Goal: Task Accomplishment & Management: Use online tool/utility

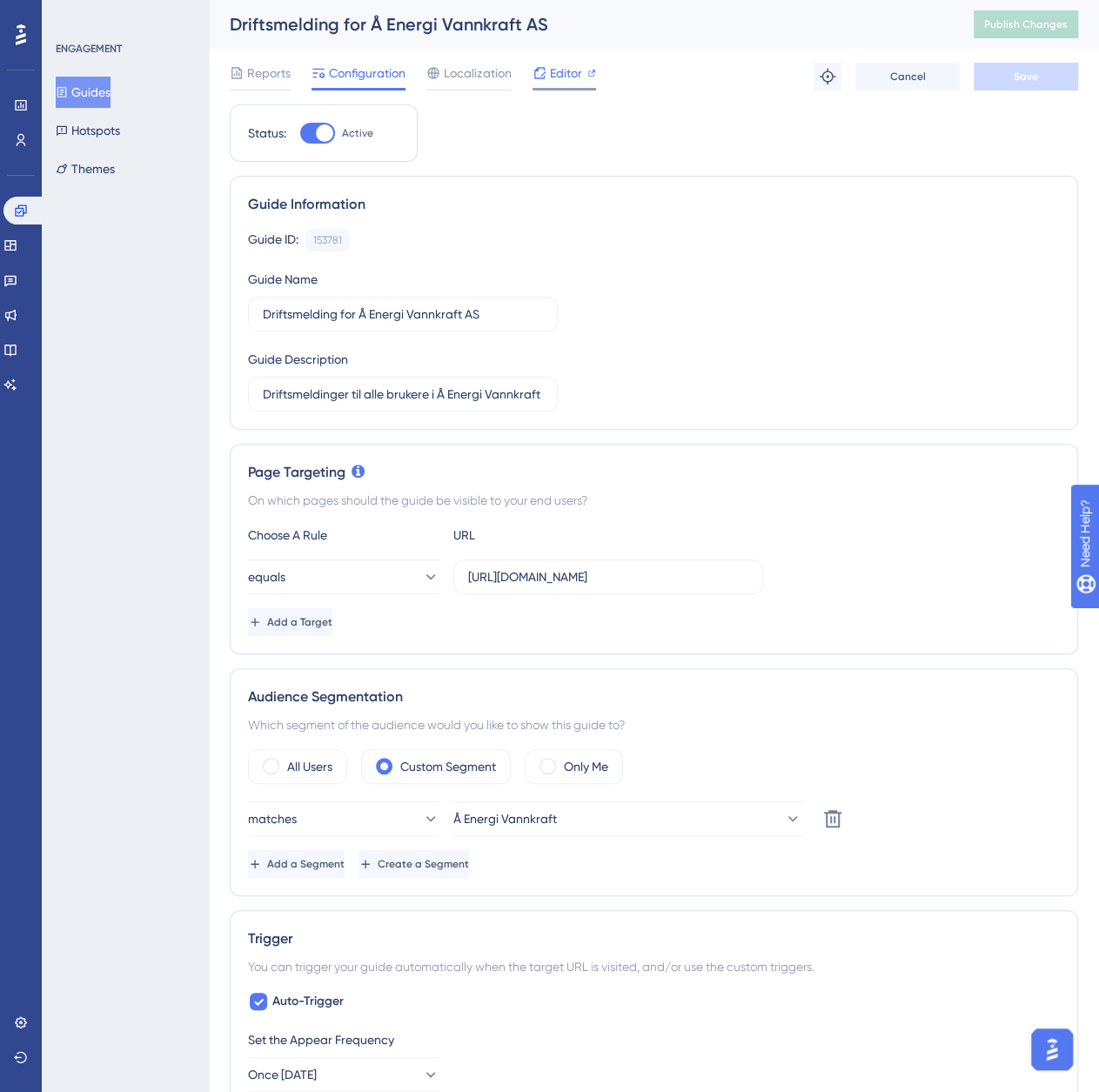
click at [548, 69] on div "Editor" at bounding box center [564, 74] width 63 height 21
click at [1042, 25] on span "Publish Changes" at bounding box center [1025, 24] width 83 height 14
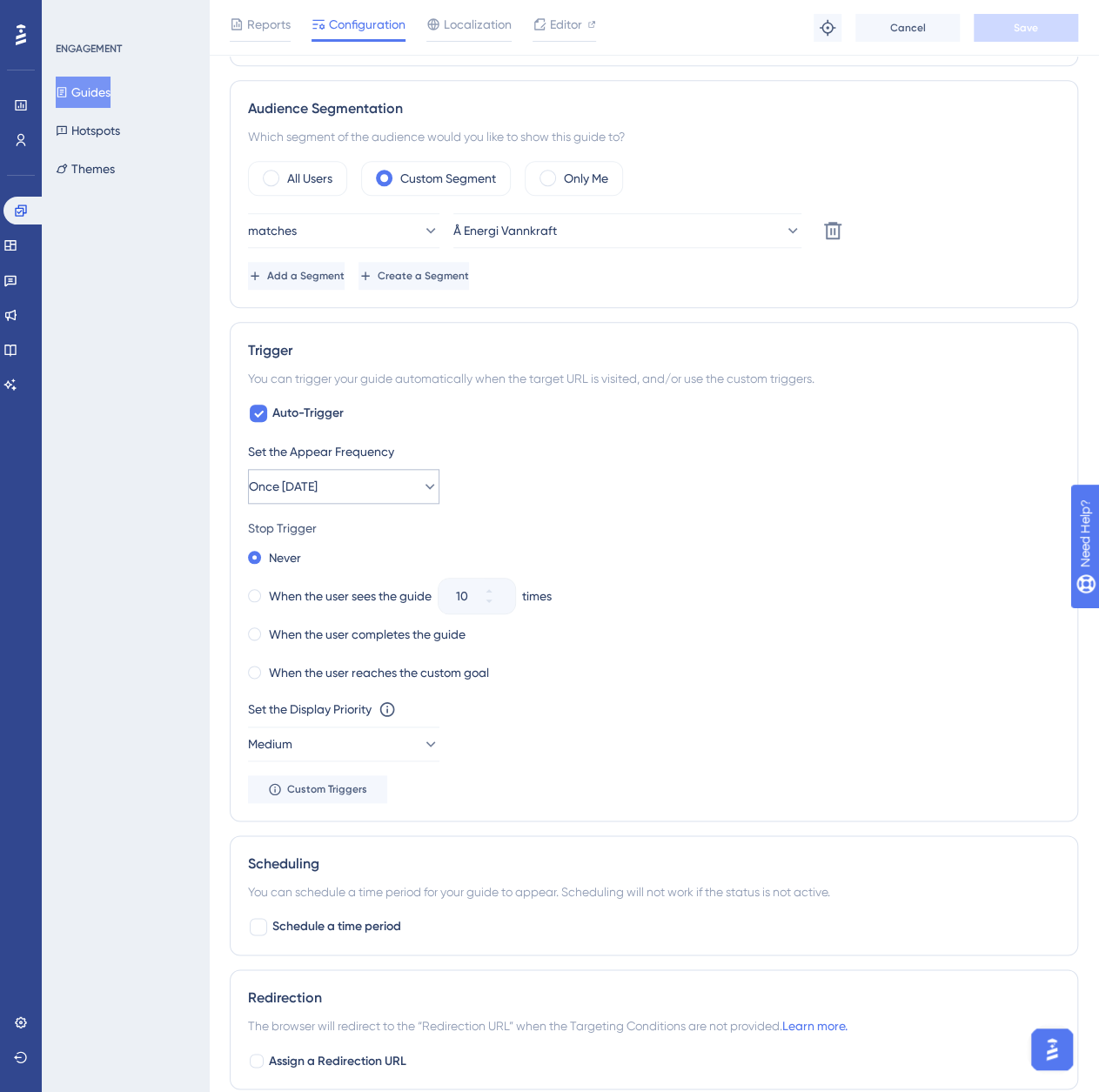
scroll to position [609, 0]
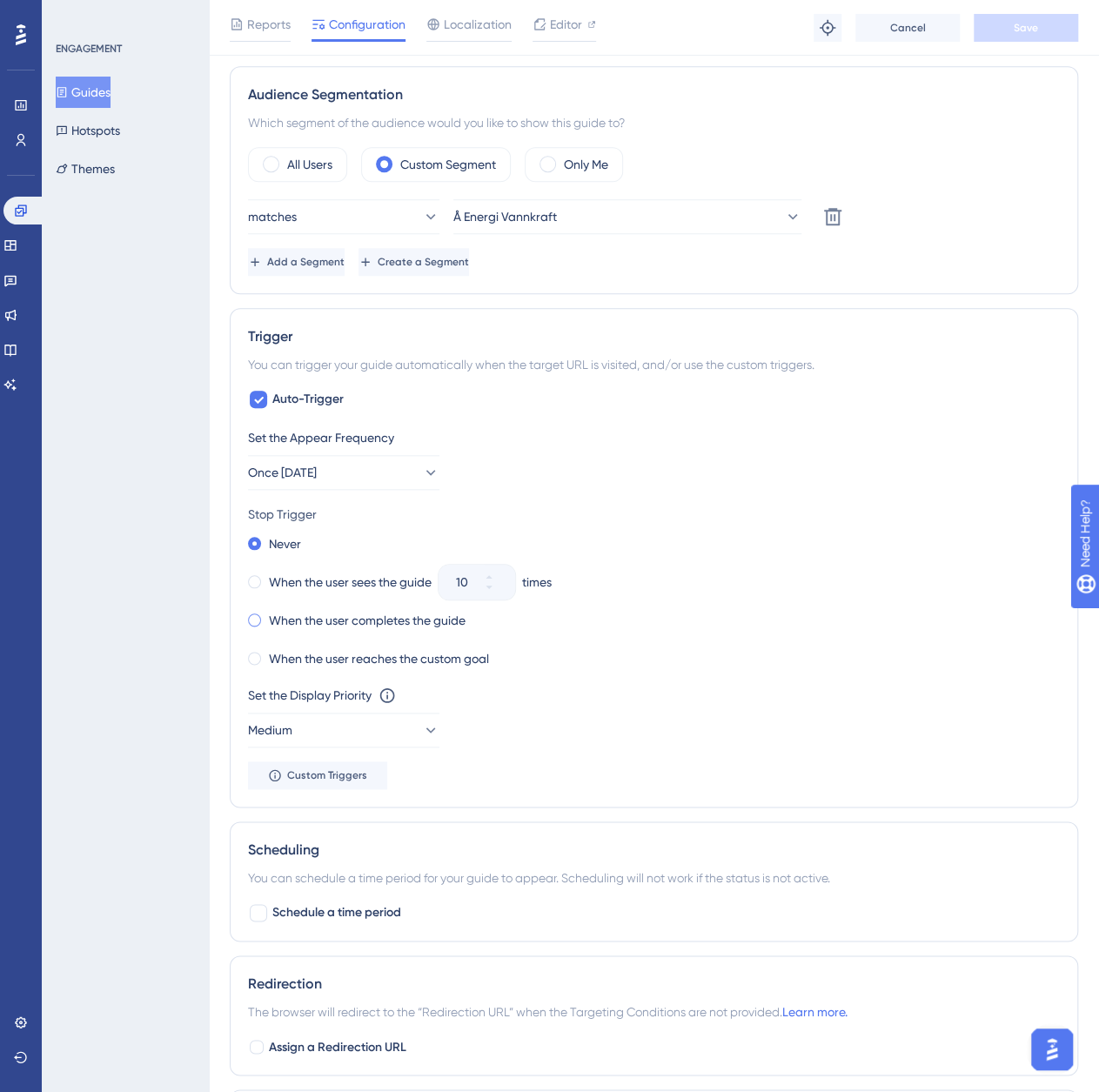
click at [261, 619] on div "When the user completes the guide" at bounding box center [357, 620] width 218 height 24
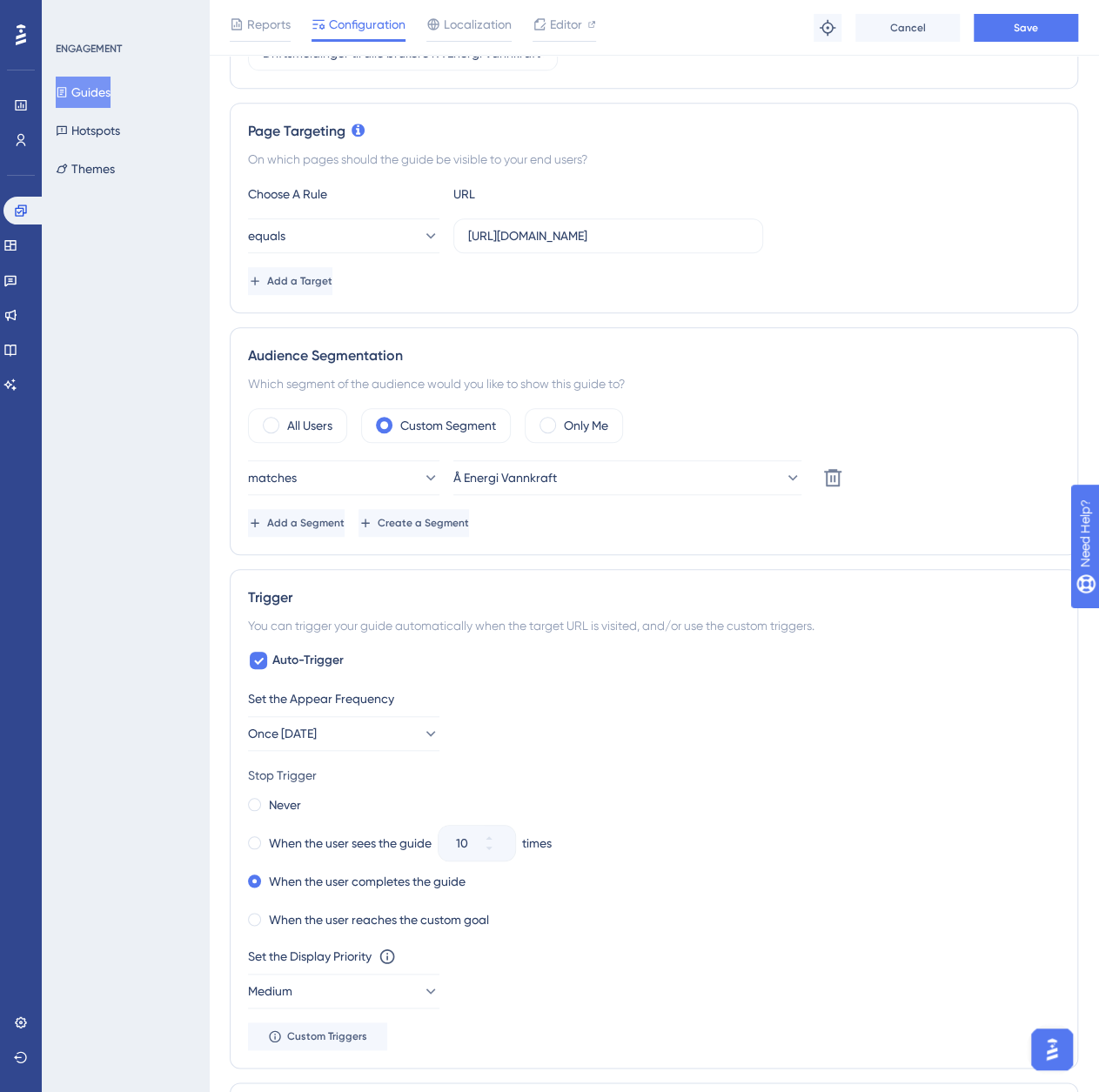
scroll to position [0, 0]
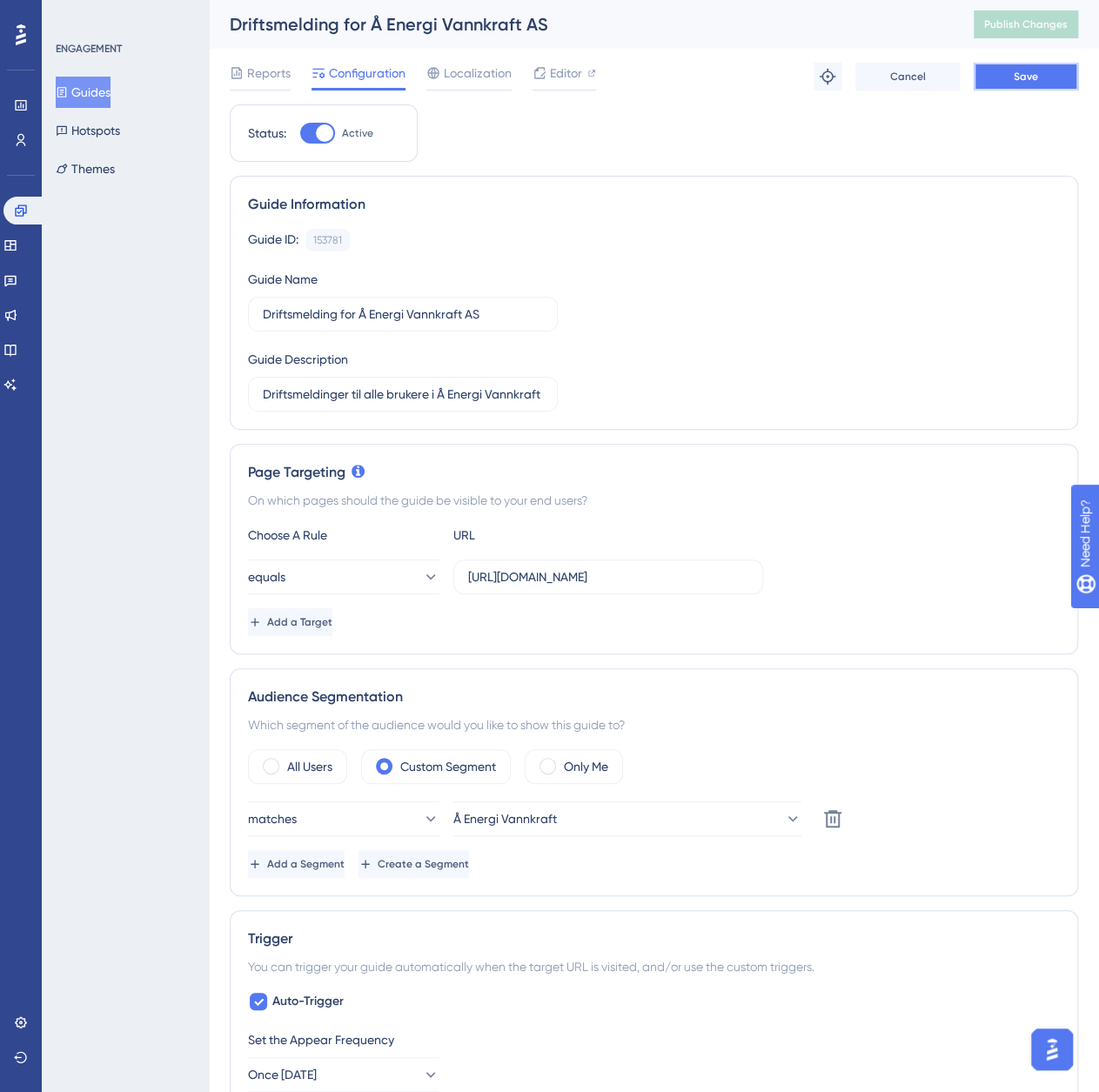
click at [1046, 77] on button "Save" at bounding box center [1025, 76] width 104 height 28
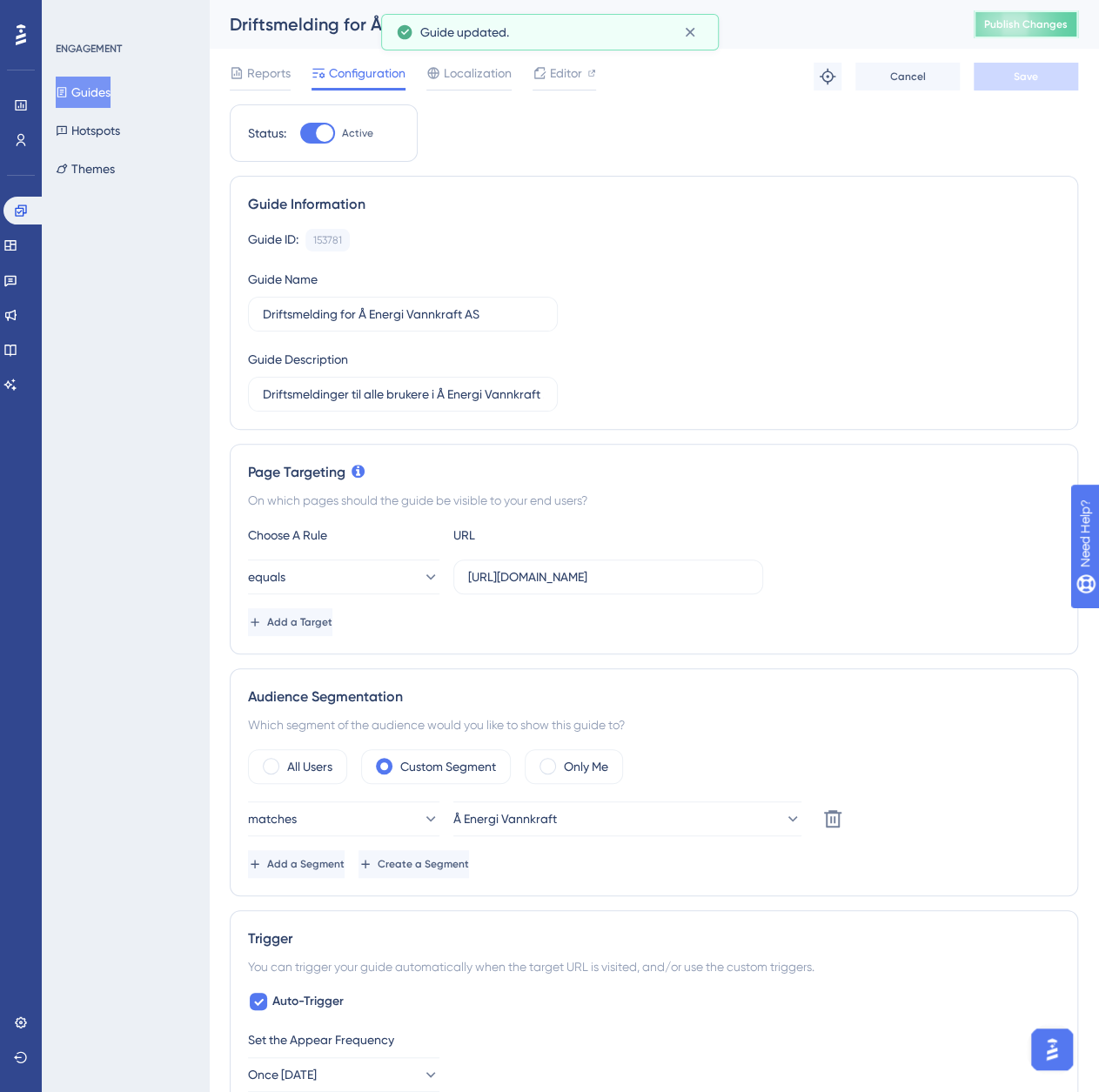
click at [1044, 24] on span "Publish Changes" at bounding box center [1025, 24] width 83 height 14
